Goal: Check status: Check status

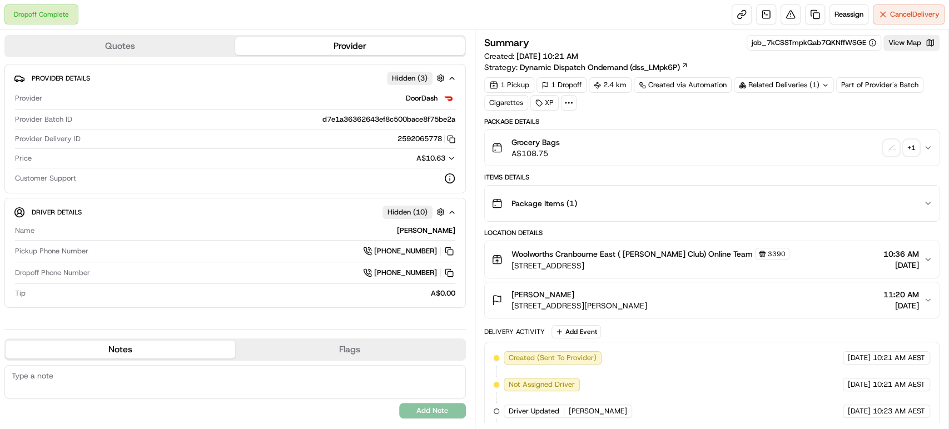
click at [908, 141] on div "+ 1" at bounding box center [912, 148] width 16 height 16
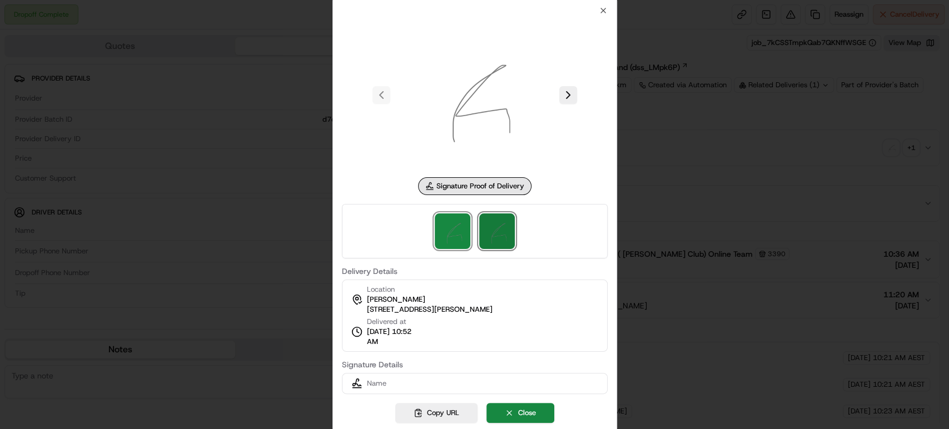
click at [487, 235] on img at bounding box center [497, 232] width 36 height 36
drag, startPoint x: 538, startPoint y: 416, endPoint x: 547, endPoint y: 395, distance: 22.9
click at [538, 416] on button "Close" at bounding box center [521, 413] width 68 height 20
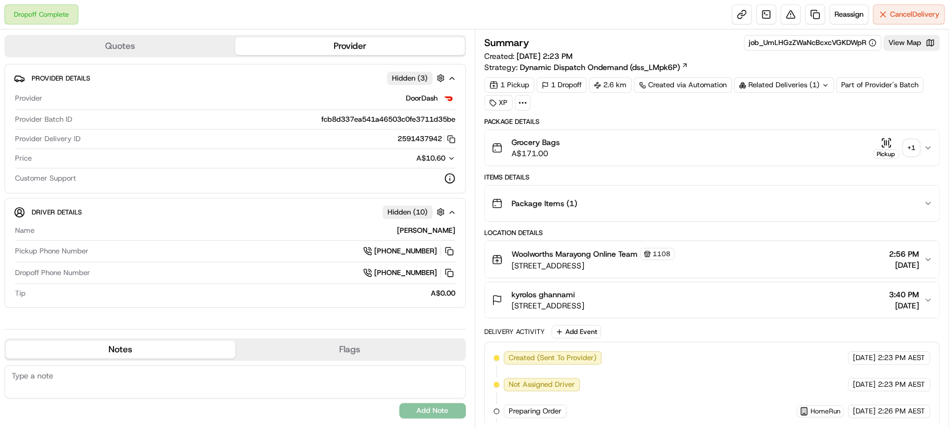
click at [919, 146] on div "Grocery Bags A$171.00 Pickup + 1" at bounding box center [708, 148] width 433 height 22
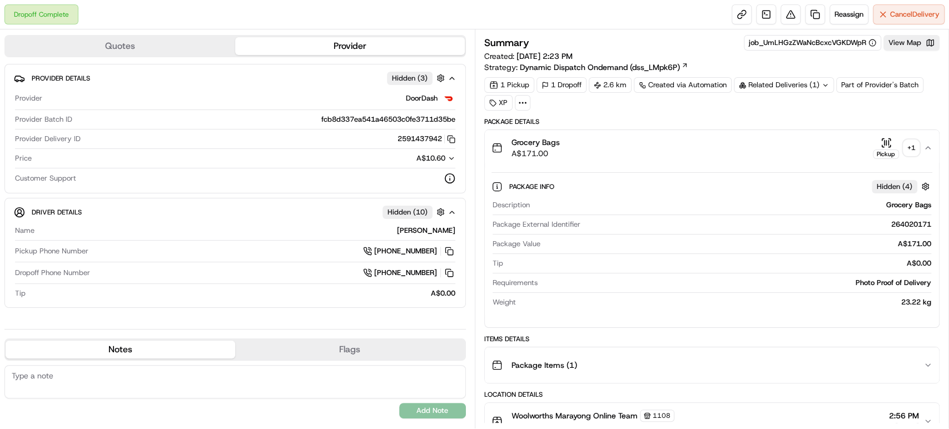
click at [921, 145] on div "Grocery Bags A$171.00 Pickup + 1" at bounding box center [708, 148] width 433 height 22
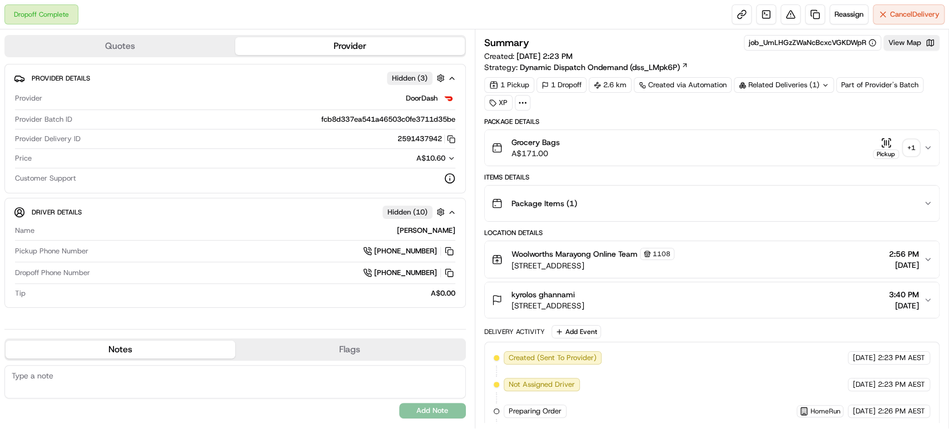
click at [912, 150] on div "+ 1" at bounding box center [912, 148] width 16 height 16
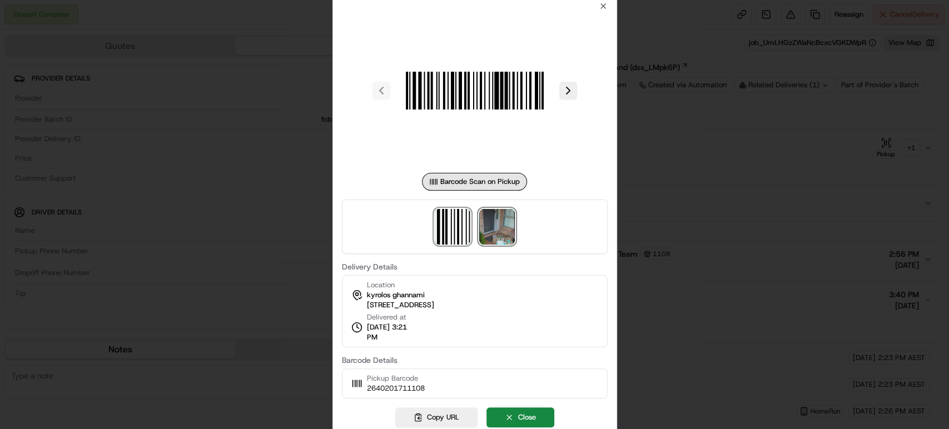
drag, startPoint x: 494, startPoint y: 237, endPoint x: 501, endPoint y: 236, distance: 7.3
click at [494, 237] on img at bounding box center [497, 227] width 36 height 36
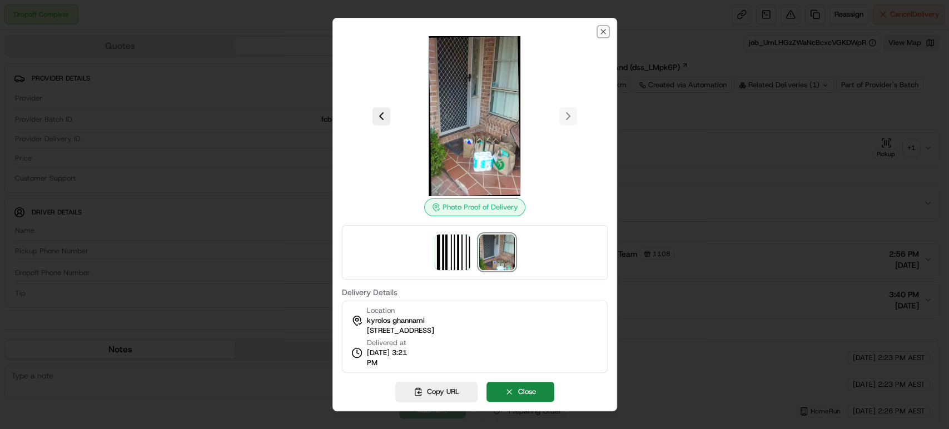
drag, startPoint x: 601, startPoint y: 31, endPoint x: 514, endPoint y: 48, distance: 88.3
click at [601, 31] on icon "button" at bounding box center [603, 31] width 9 height 9
